Goal: Find specific page/section: Find specific page/section

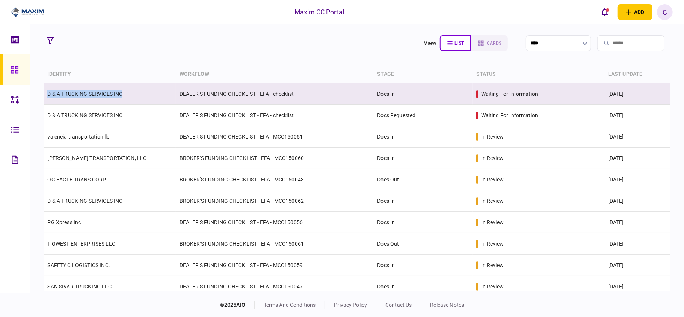
drag, startPoint x: 129, startPoint y: 98, endPoint x: 48, endPoint y: 97, distance: 80.8
click at [48, 97] on td "D & A TRUCKING SERVICES INC" at bounding box center [110, 93] width 132 height 21
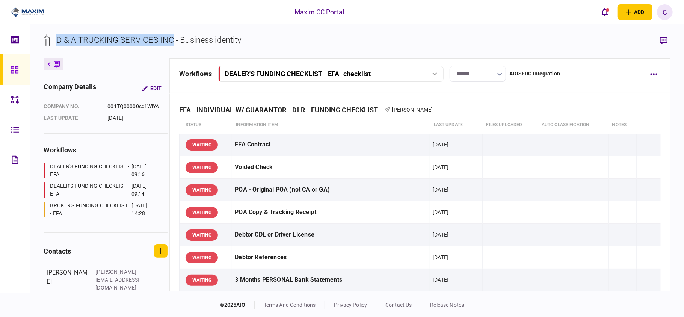
drag, startPoint x: 174, startPoint y: 38, endPoint x: 57, endPoint y: 36, distance: 116.1
click at [57, 36] on div "D & A TRUCKING SERVICES INC - Business identity" at bounding box center [148, 40] width 185 height 12
copy div "D & A TRUCKING SERVICES INC"
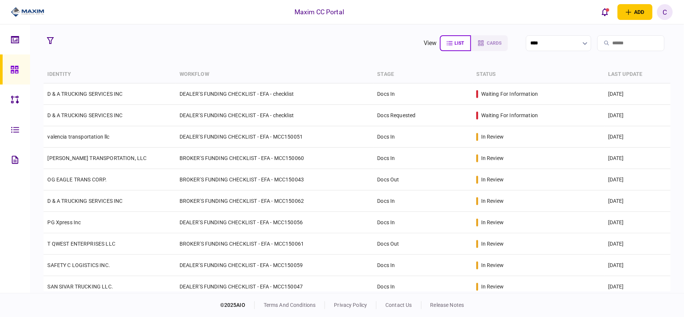
click at [313, 48] on section "view list cards ****" at bounding box center [357, 43] width 627 height 19
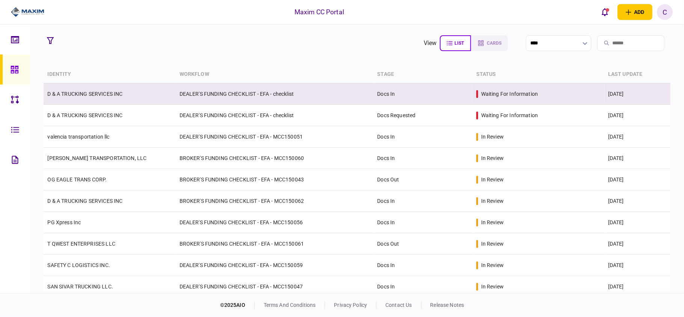
click at [314, 92] on td "DEALER'S FUNDING CHECKLIST - EFA - checklist" at bounding box center [275, 93] width 198 height 21
click at [361, 95] on td "DEALER'S FUNDING CHECKLIST - EFA - checklist" at bounding box center [275, 93] width 198 height 21
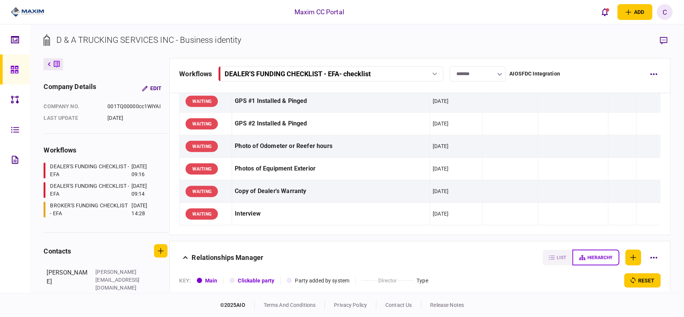
scroll to position [429, 0]
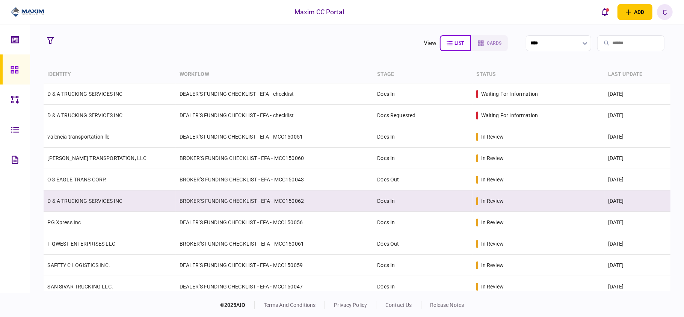
click at [294, 205] on td "BROKER'S FUNDING CHECKLIST - EFA - MCC150062" at bounding box center [275, 200] width 198 height 21
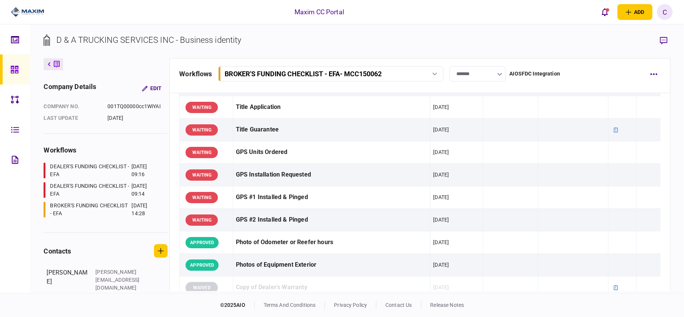
scroll to position [651, 0]
